Goal: Book appointment/travel/reservation

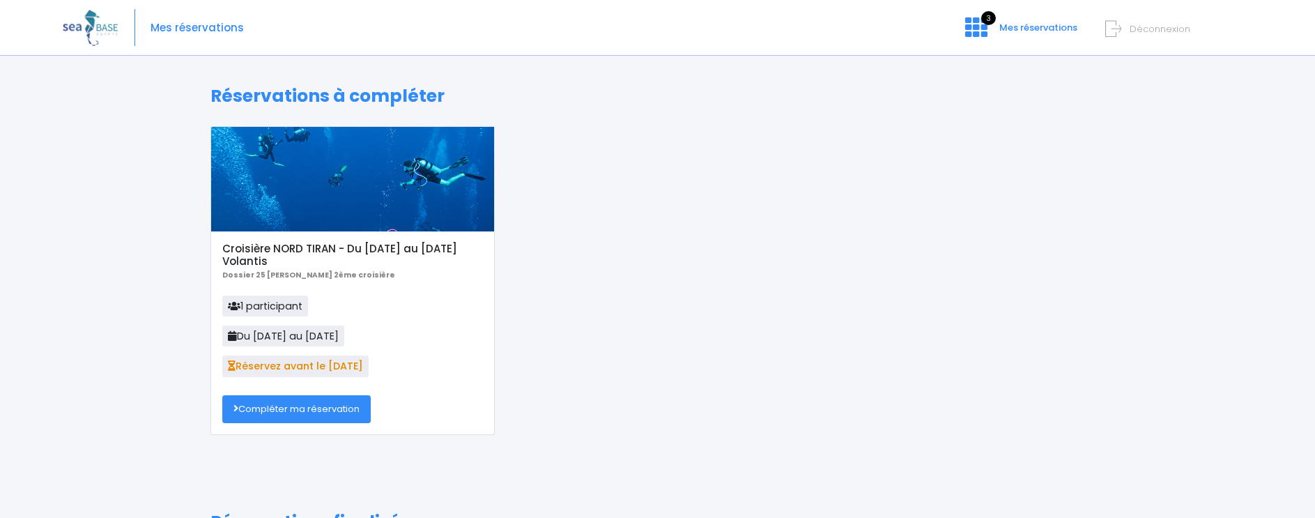
click at [277, 411] on link "Compléter ma réservation" at bounding box center [296, 409] width 148 height 28
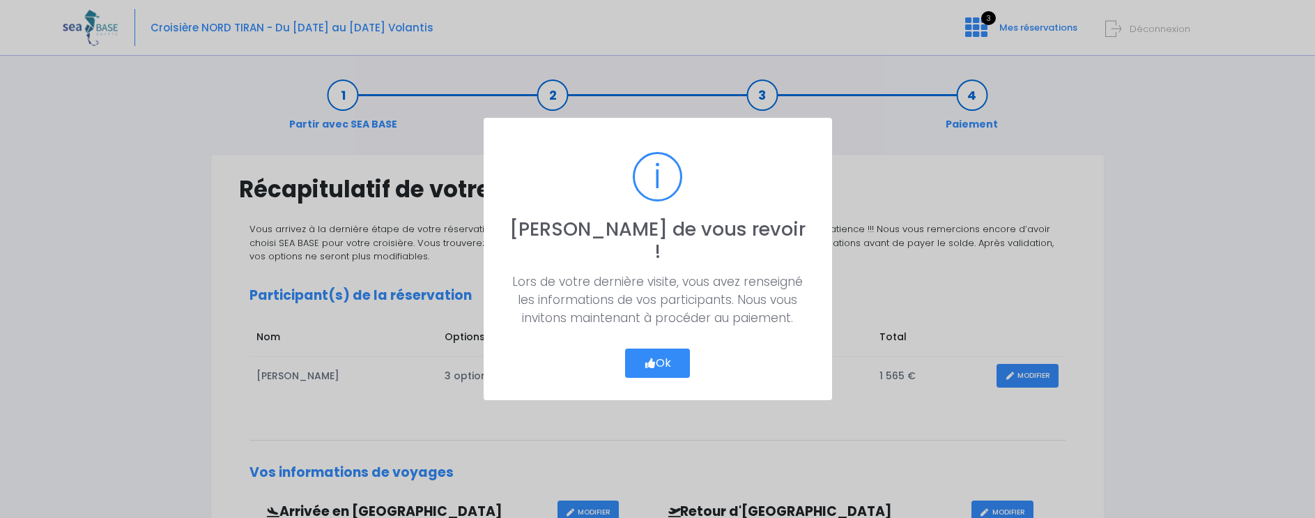
click at [665, 351] on button "Ok" at bounding box center [658, 363] width 66 height 29
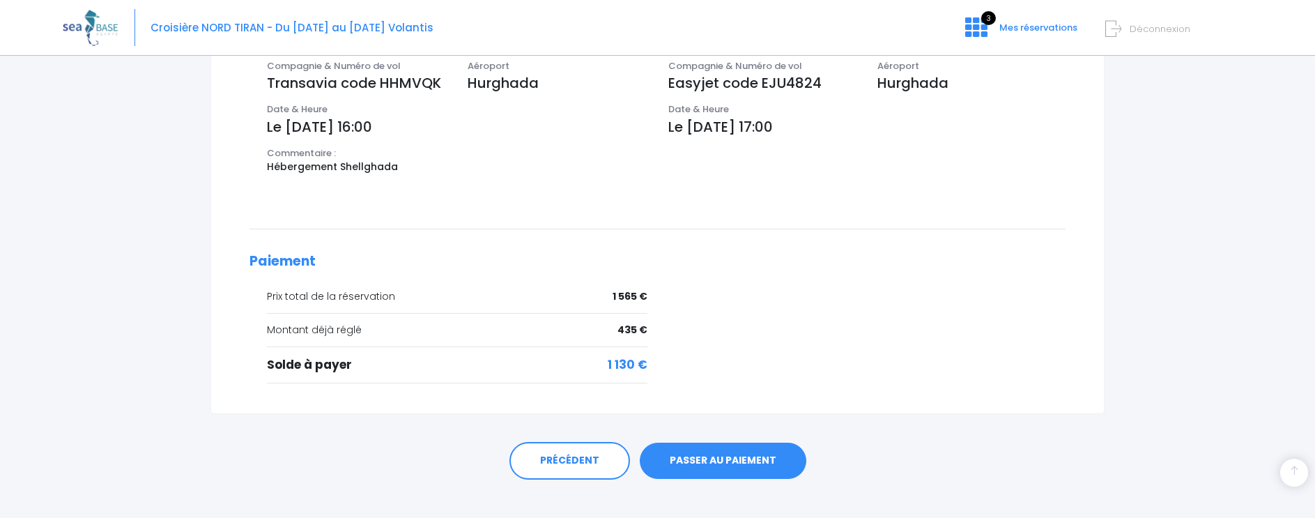
scroll to position [500, 0]
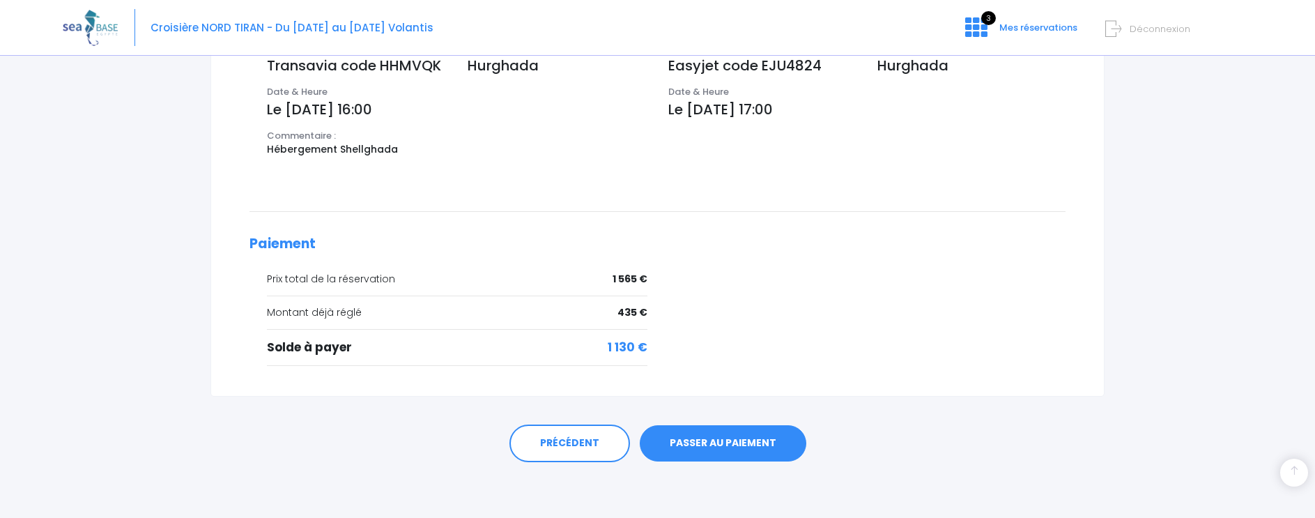
click at [724, 445] on link "PASSER AU PAIEMENT" at bounding box center [723, 443] width 167 height 36
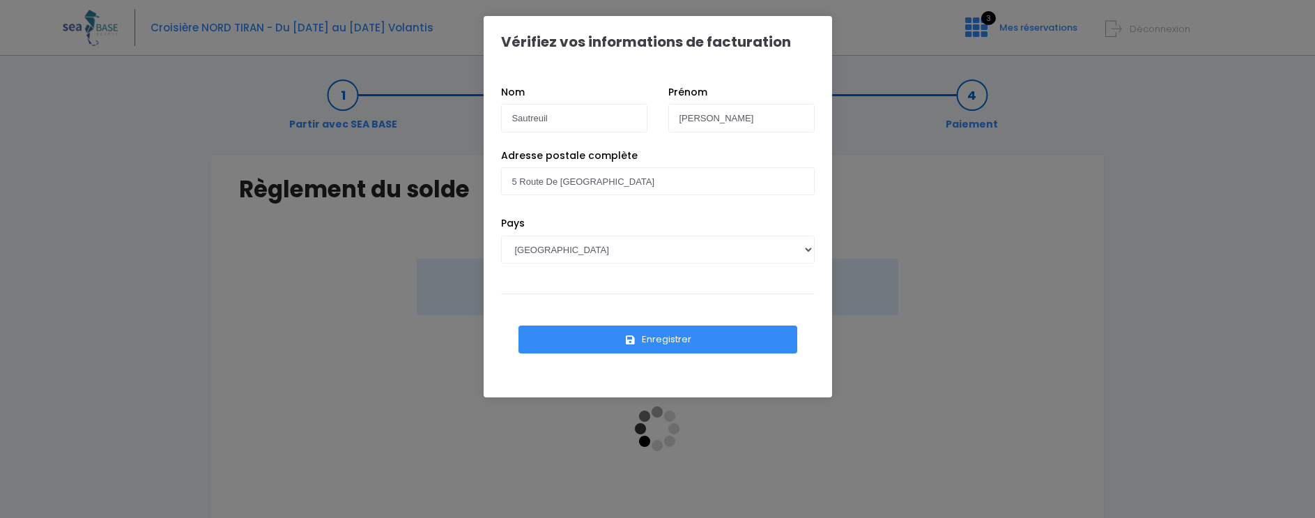
click at [681, 342] on button "Enregistrer" at bounding box center [658, 340] width 279 height 28
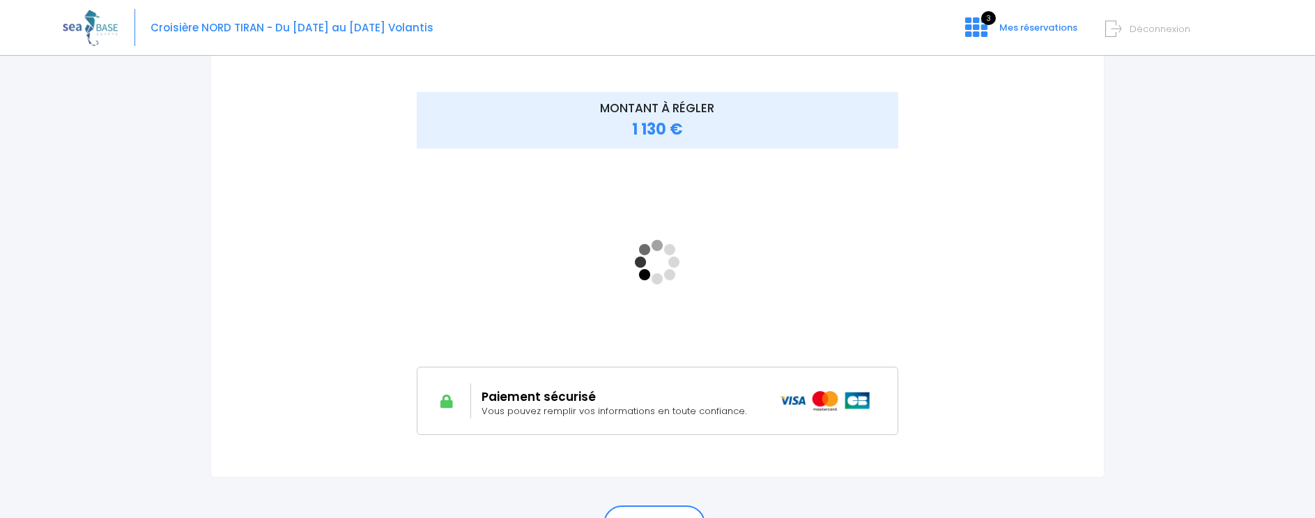
scroll to position [171, 0]
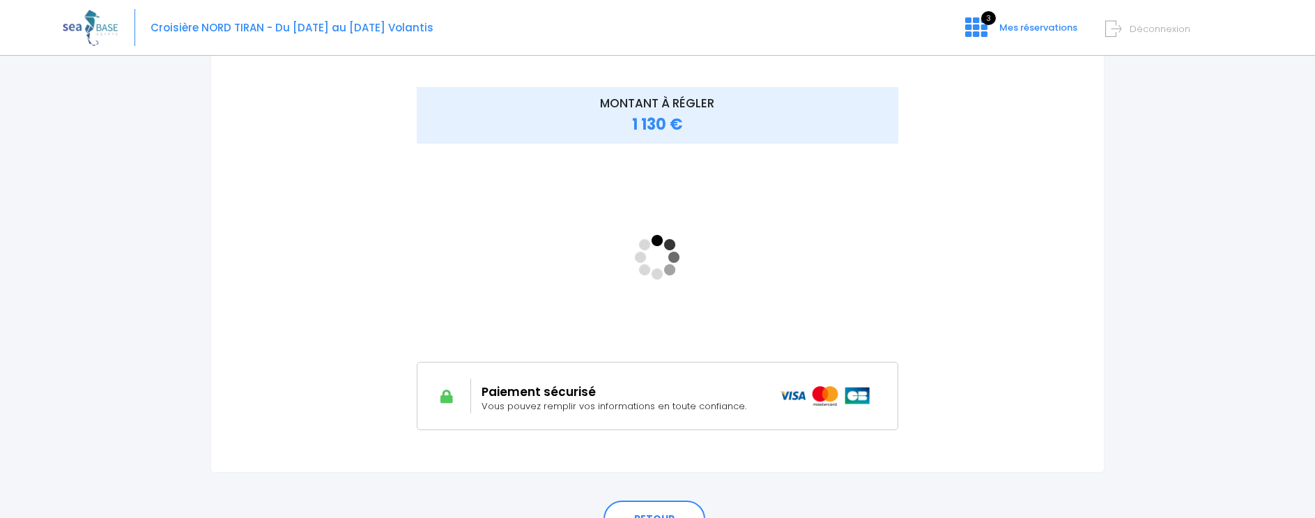
click at [560, 394] on h2 "Paiement sécurisé" at bounding box center [620, 392] width 277 height 14
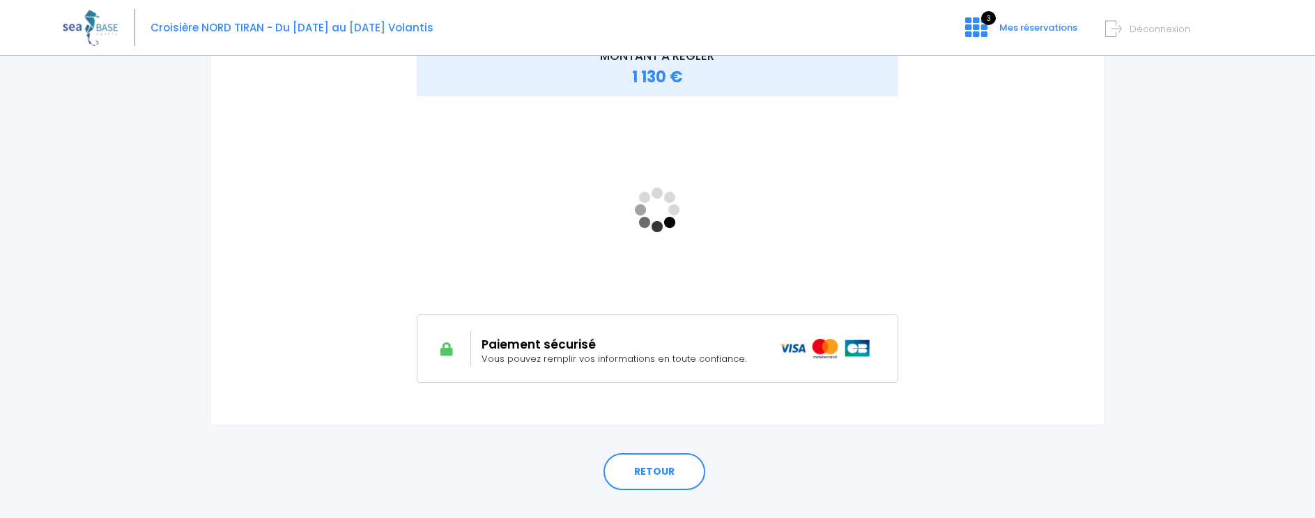
scroll to position [247, 0]
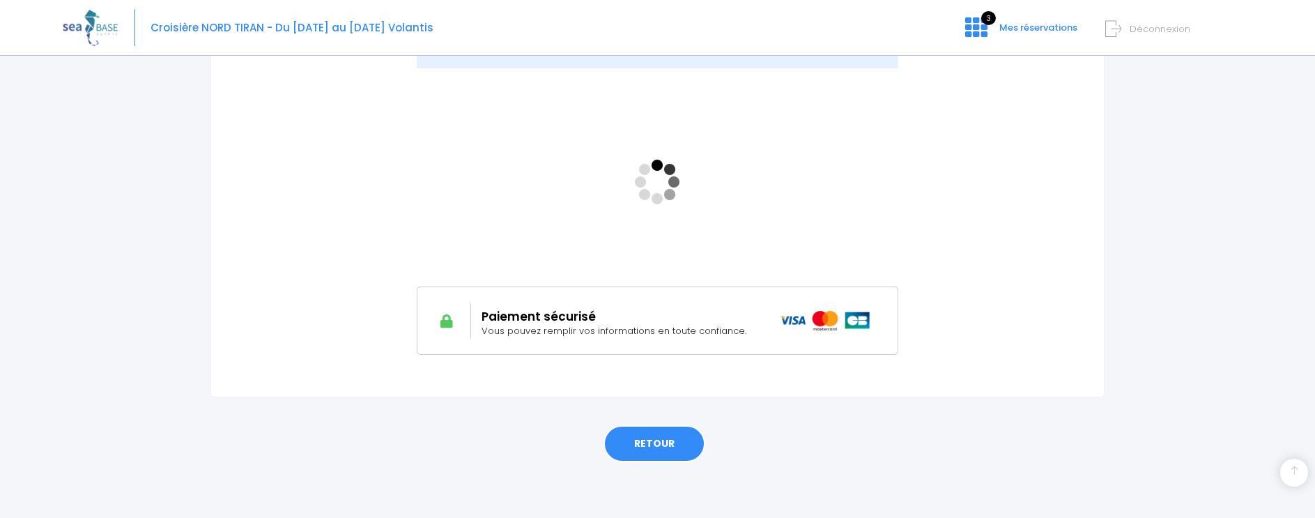
click at [653, 441] on link "RETOUR" at bounding box center [655, 444] width 102 height 38
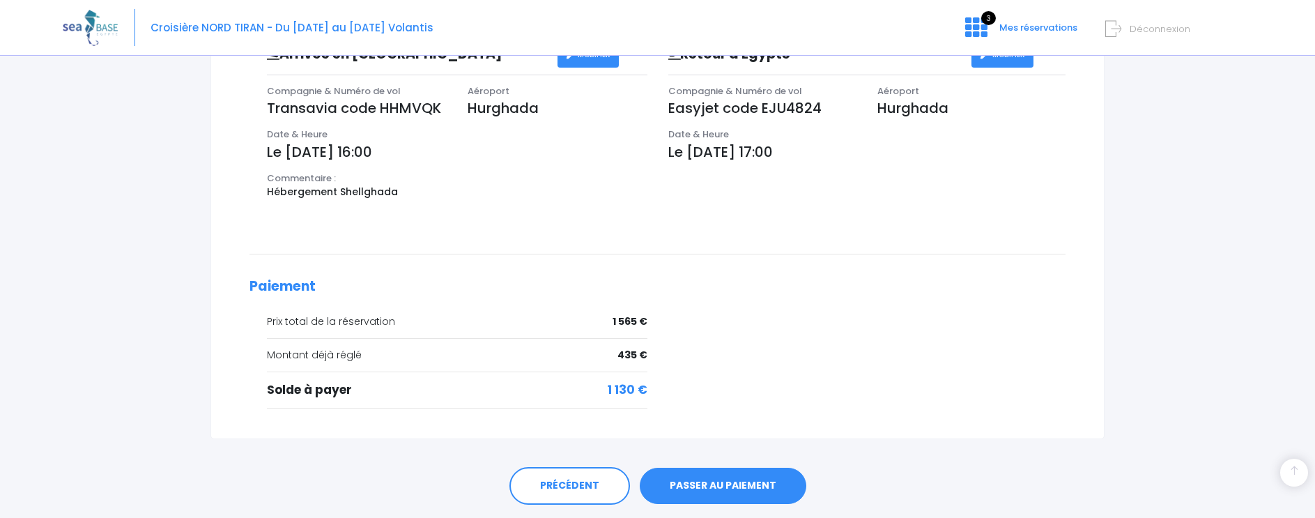
scroll to position [500, 0]
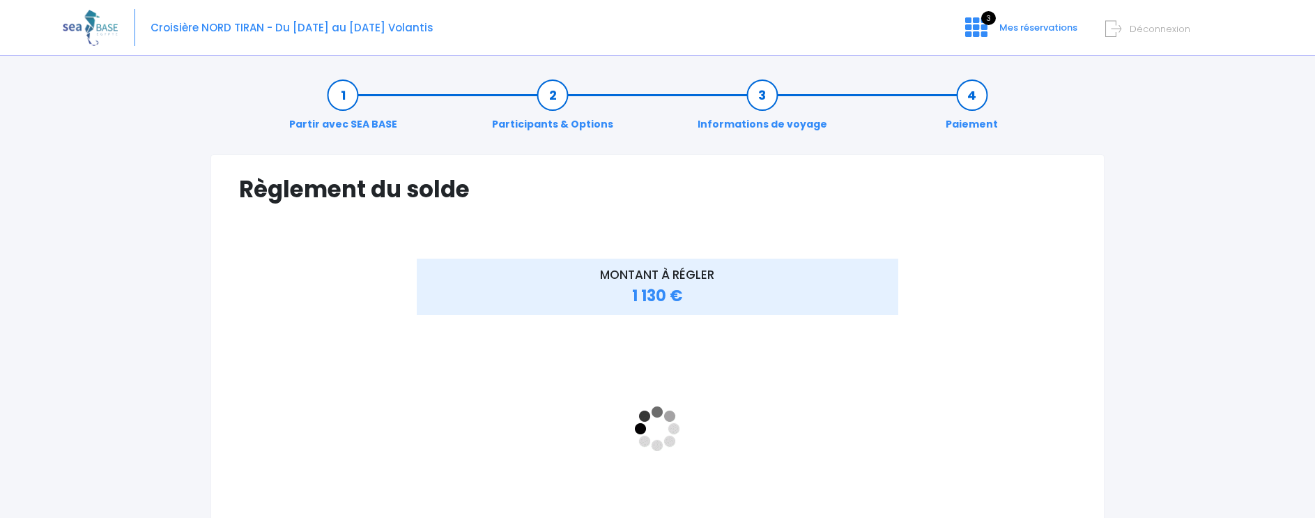
scroll to position [247, 0]
